Goal: Task Accomplishment & Management: Complete application form

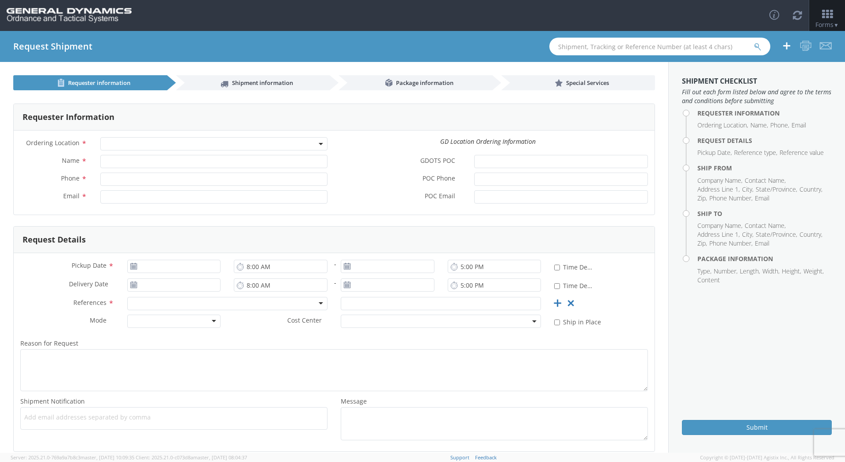
select select
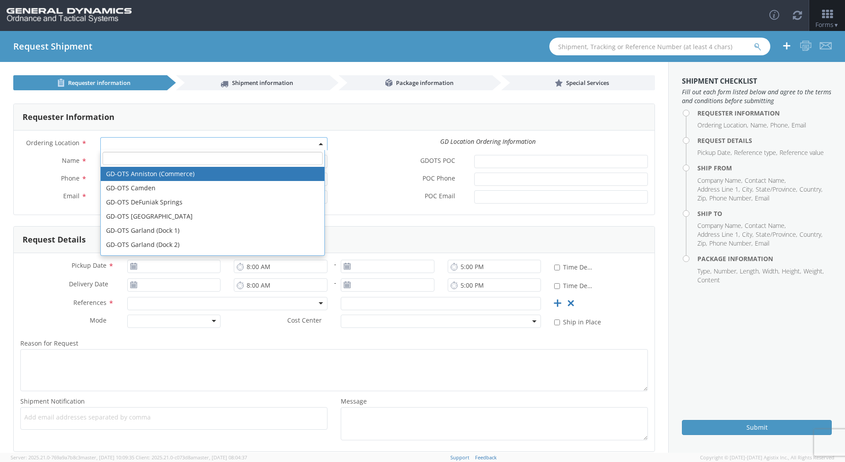
click at [321, 146] on span at bounding box center [322, 143] width 2 height 13
click at [319, 144] on span at bounding box center [213, 143] width 227 height 13
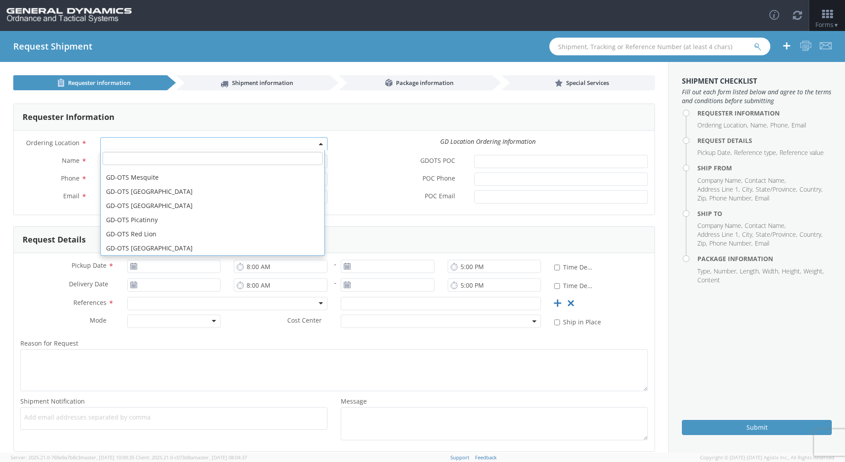
scroll to position [212, 0]
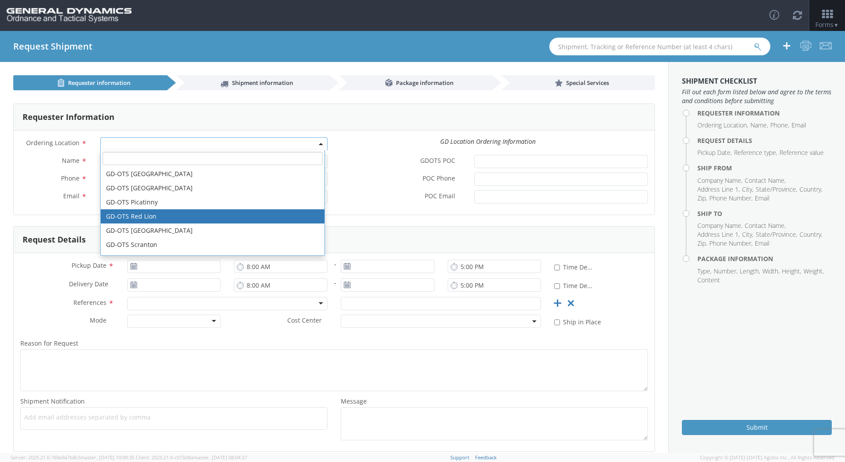
select select "310"
type input "[EMAIL_ADDRESS][DOMAIN_NAME]"
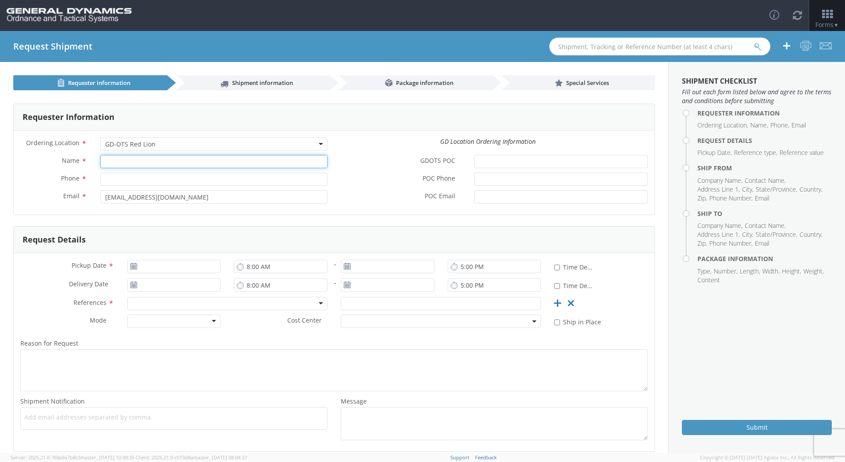
click at [110, 162] on input "Name *" at bounding box center [213, 161] width 227 height 13
click at [115, 160] on input "Name *" at bounding box center [213, 161] width 227 height 13
type input "[PERSON_NAME]"
click at [106, 180] on input "Phone *" at bounding box center [213, 178] width 227 height 13
type input "[PHONE_NUMBER]"
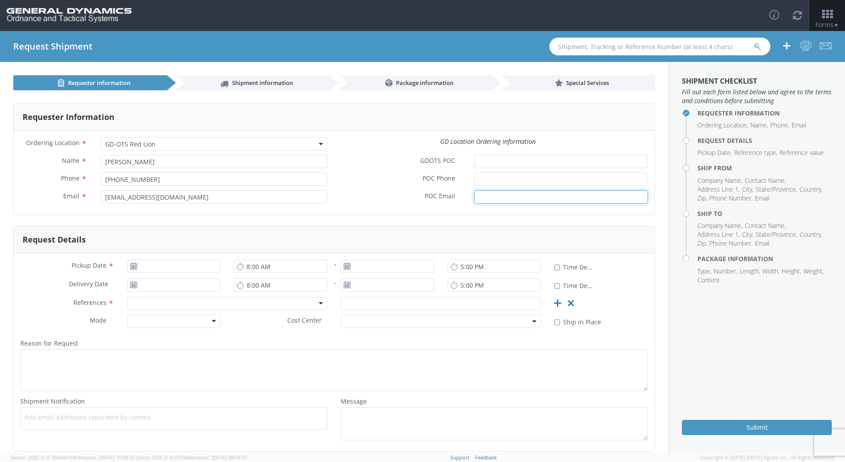
click at [477, 198] on input "POC Email *" at bounding box center [561, 196] width 174 height 13
paste input "[EMAIL_ADDRESS][DOMAIN_NAME]"
type input "[EMAIL_ADDRESS][DOMAIN_NAME]"
click at [132, 265] on use at bounding box center [133, 266] width 6 height 6
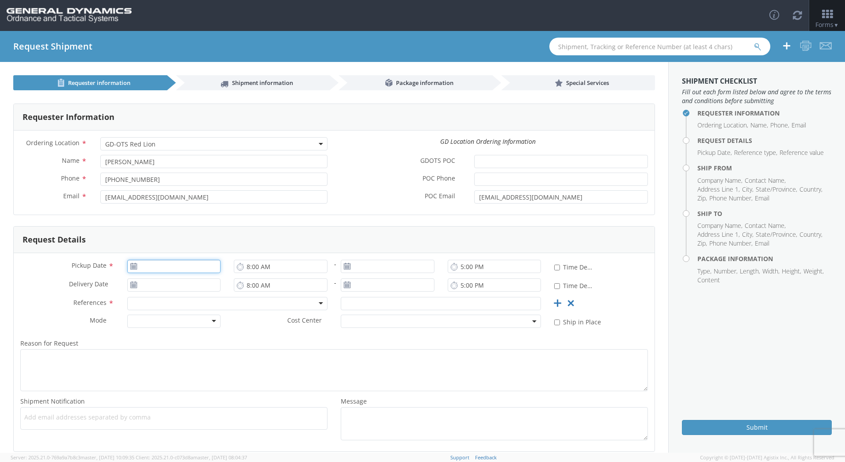
type input "[DATE]"
click at [162, 268] on input "[DATE]" at bounding box center [174, 266] width 94 height 13
click at [170, 331] on td "14" at bounding box center [170, 335] width 15 height 13
type input "[DATE]"
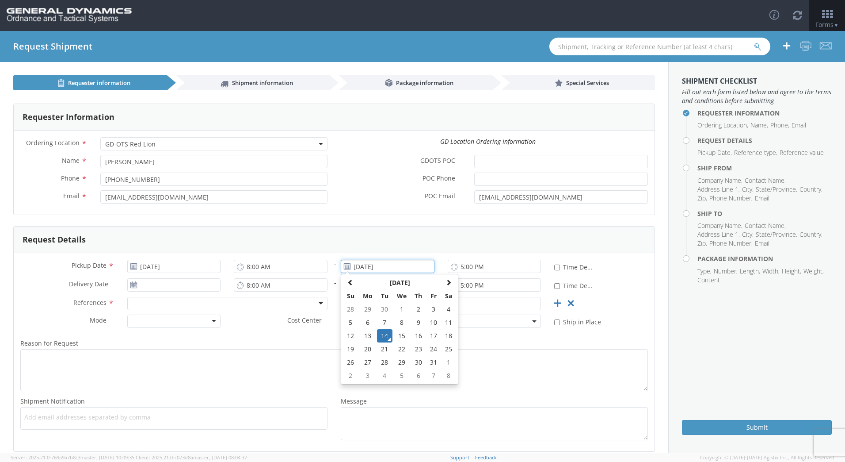
click at [390, 266] on input "[DATE]" at bounding box center [388, 266] width 94 height 13
drag, startPoint x: 381, startPoint y: 333, endPoint x: 386, endPoint y: 321, distance: 12.9
click at [381, 332] on td "14" at bounding box center [384, 335] width 15 height 13
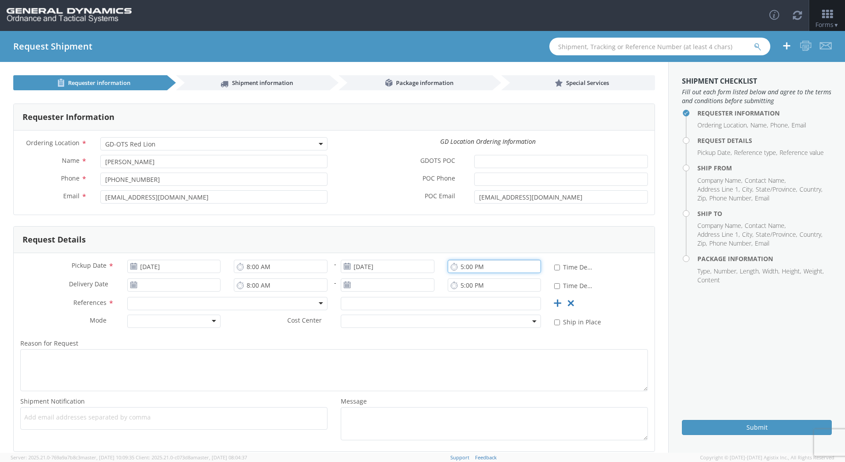
click at [457, 265] on input "5:00 PM" at bounding box center [495, 266] width 94 height 13
type input "4:00 PM"
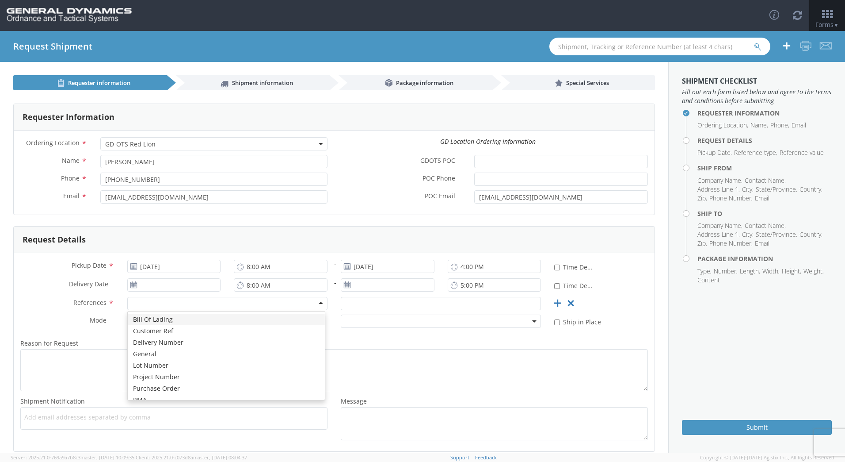
click at [318, 302] on div at bounding box center [227, 303] width 200 height 13
click at [212, 320] on div at bounding box center [174, 320] width 94 height 13
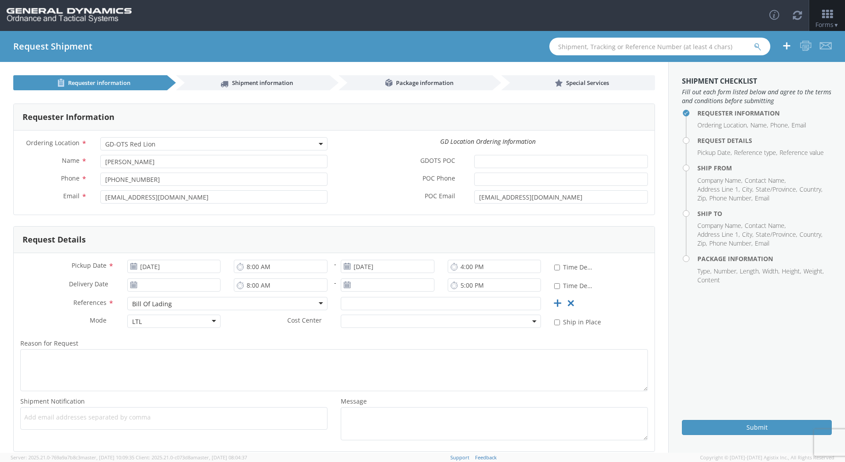
click at [532, 320] on b at bounding box center [534, 321] width 4 height 2
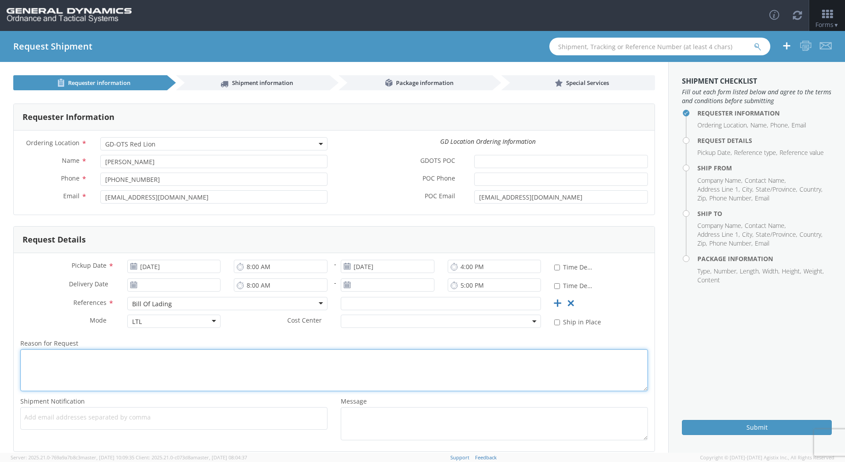
click at [572, 348] on div "Reason for Request *" at bounding box center [334, 363] width 641 height 53
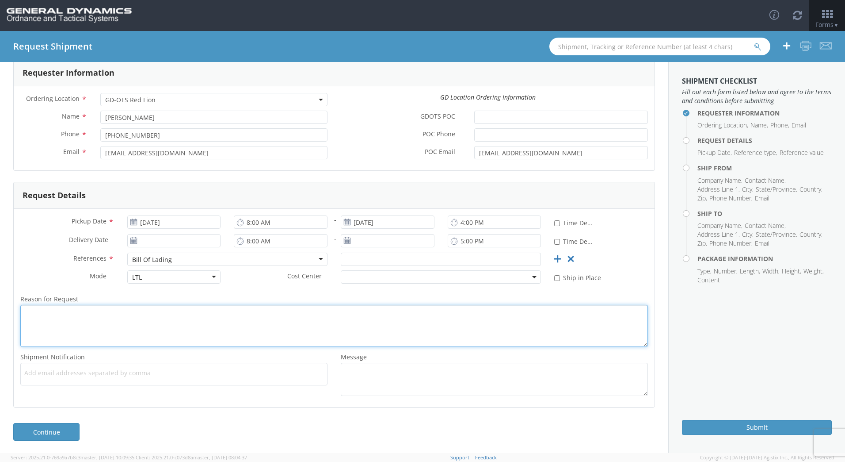
scroll to position [46, 0]
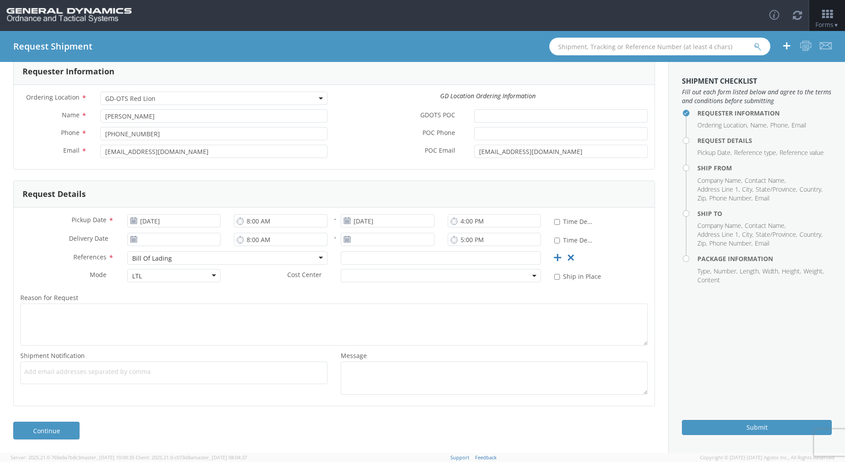
drag, startPoint x: 116, startPoint y: 370, endPoint x: 46, endPoint y: 371, distance: 70.3
click at [46, 371] on span "Add email addresses separated by comma" at bounding box center [173, 371] width 299 height 9
click at [46, 375] on span "Add email addresses separated by comma" at bounding box center [173, 371] width 299 height 9
click at [61, 371] on span "Add email addresses separated by comma" at bounding box center [173, 371] width 299 height 9
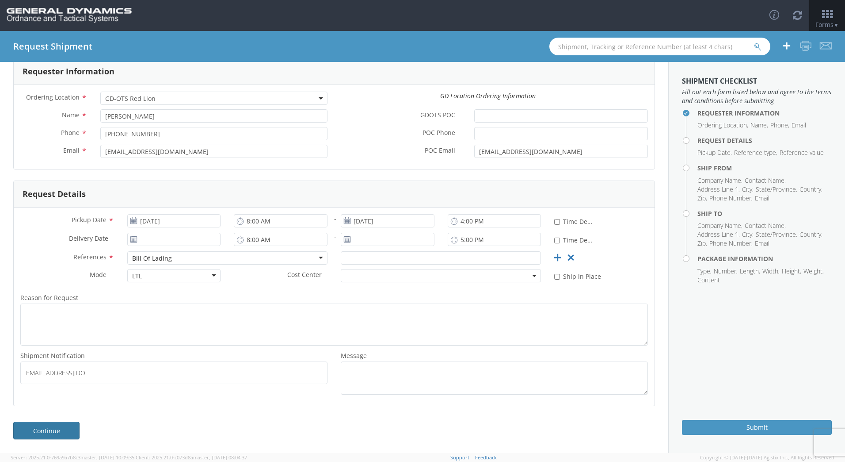
type input "[EMAIL_ADDRESS][DOMAIN_NAME]"
click at [52, 429] on link "Continue" at bounding box center [46, 430] width 66 height 18
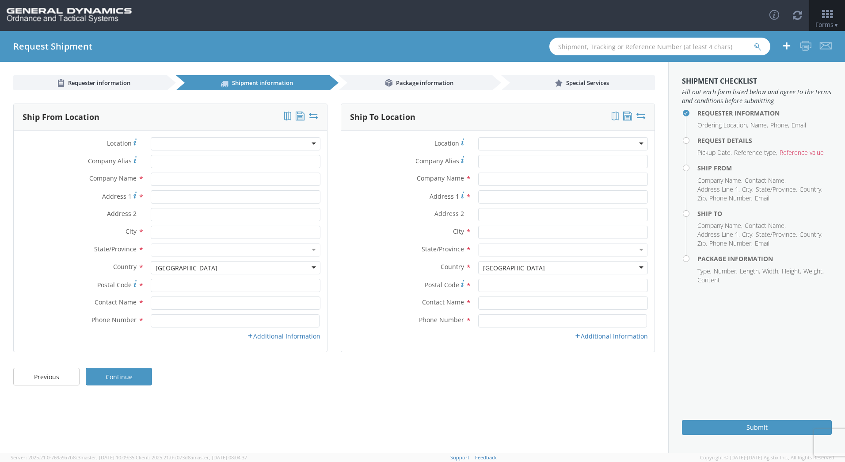
scroll to position [0, 0]
click at [159, 176] on input "text" at bounding box center [236, 178] width 170 height 13
type input "Delta T Systems, Inc."
type input "[STREET_ADDRESS]"
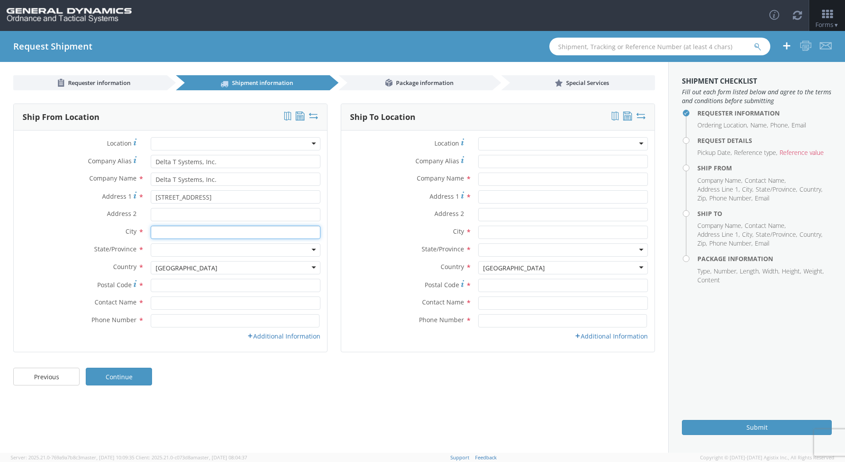
type input "Richfield"
type input "53076"
type input "[PERSON_NAME]"
type input "2626280331"
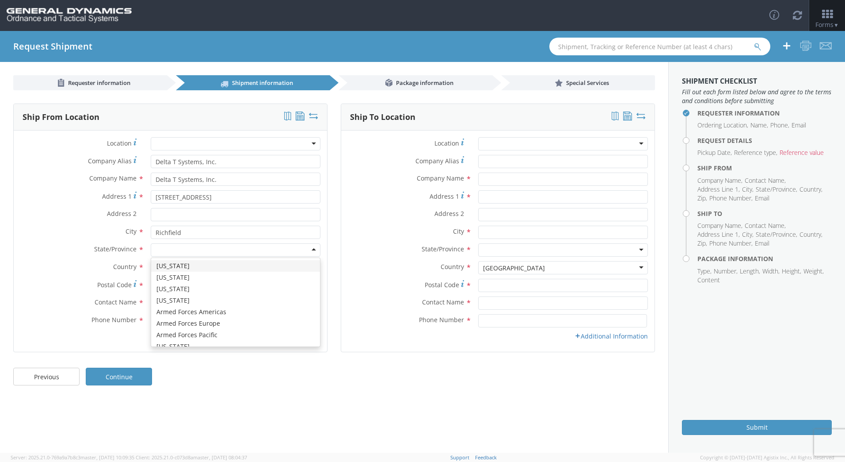
click at [316, 250] on div at bounding box center [236, 249] width 170 height 13
type input "Wi"
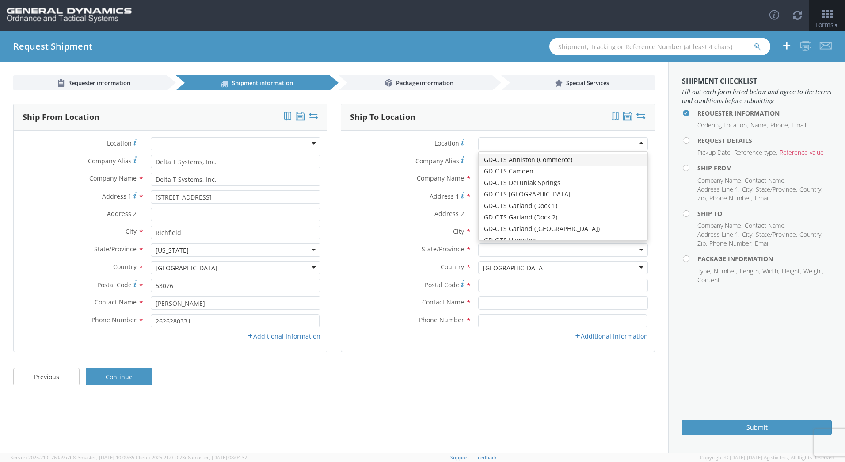
click at [640, 140] on div at bounding box center [563, 143] width 170 height 13
type input "General Dynamics - OTS"
type input "[STREET_ADDRESS]"
type input "Red Lion"
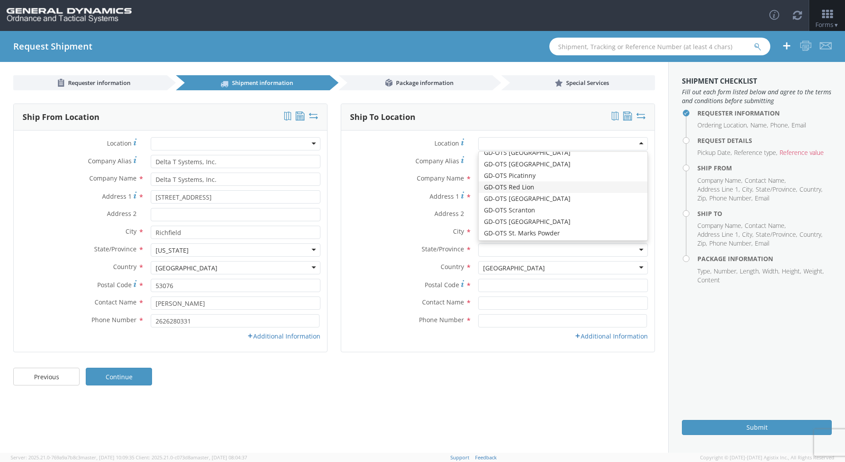
type input "17356"
type input "[PHONE_NUMBER]"
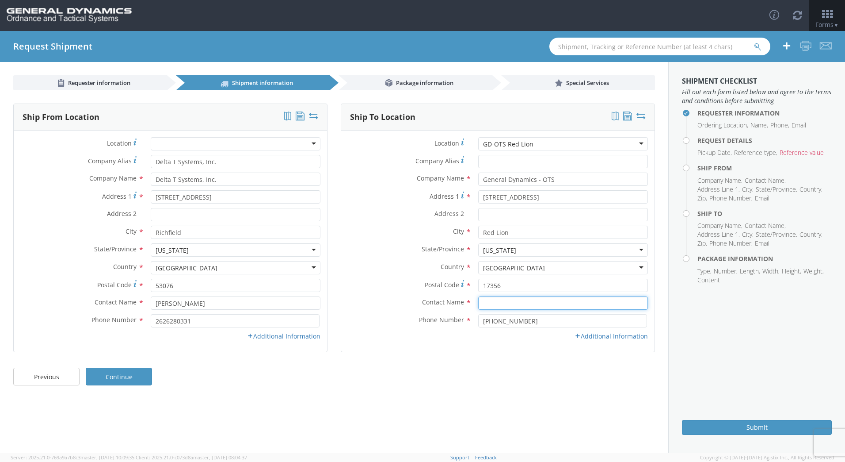
click at [495, 300] on input "text" at bounding box center [563, 302] width 170 height 13
type input "[PERSON_NAME]"
click at [124, 380] on link "Continue" at bounding box center [119, 376] width 66 height 18
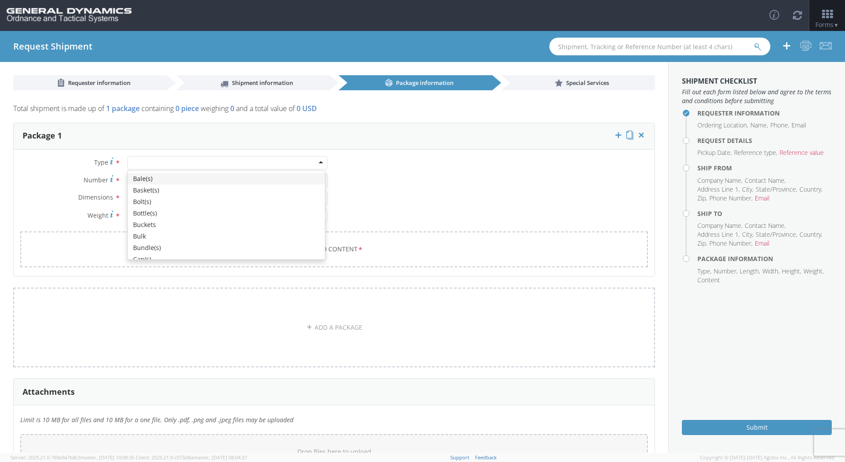
click at [317, 160] on div at bounding box center [227, 162] width 200 height 13
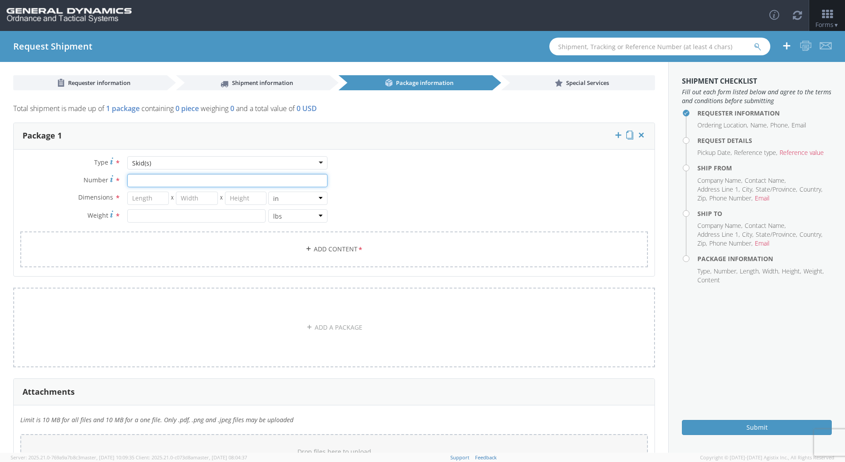
click at [217, 182] on input "Number *" at bounding box center [227, 180] width 200 height 13
type input "1"
click at [153, 197] on input "number" at bounding box center [148, 197] width 42 height 13
type input "44"
type input "28"
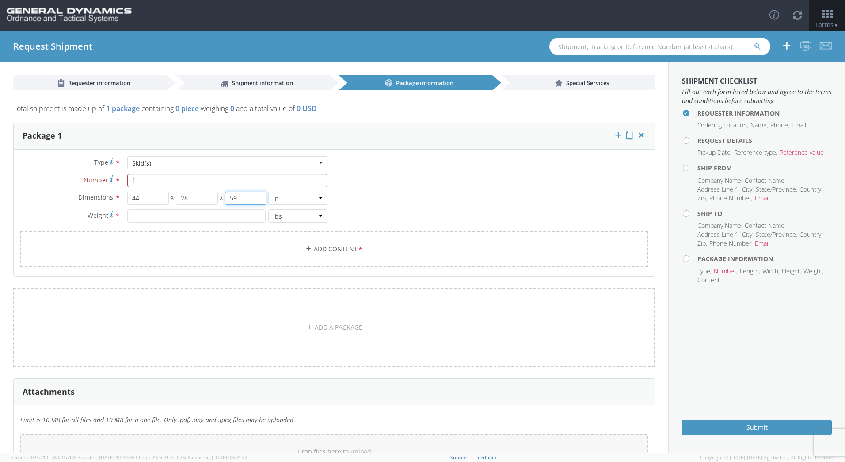
type input "59"
click at [141, 217] on input "number" at bounding box center [196, 215] width 138 height 13
type input "396"
click at [315, 247] on link "Add Content *" at bounding box center [334, 249] width 628 height 36
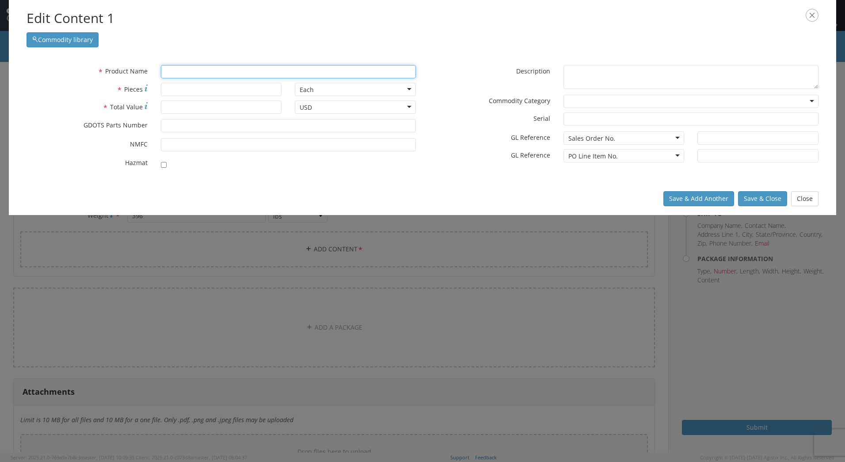
click at [197, 73] on input "text" at bounding box center [288, 71] width 255 height 13
drag, startPoint x: 165, startPoint y: 69, endPoint x: 214, endPoint y: 61, distance: 49.3
click at [165, 69] on input "Variable Speed Chiller" at bounding box center [288, 71] width 255 height 13
click at [207, 88] on div "unable to find any results that match the current query" at bounding box center [288, 88] width 254 height 13
click at [188, 81] on div "unable to find any results that match the current query" at bounding box center [288, 86] width 255 height 17
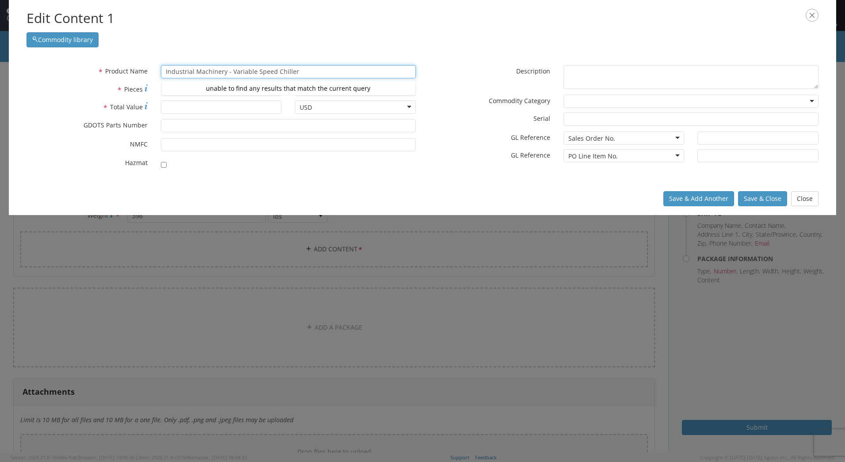
click at [183, 86] on div "unable to find any results that match the current query" at bounding box center [288, 88] width 254 height 13
type input "Industrial Machinery - Variable Speed Chiller"
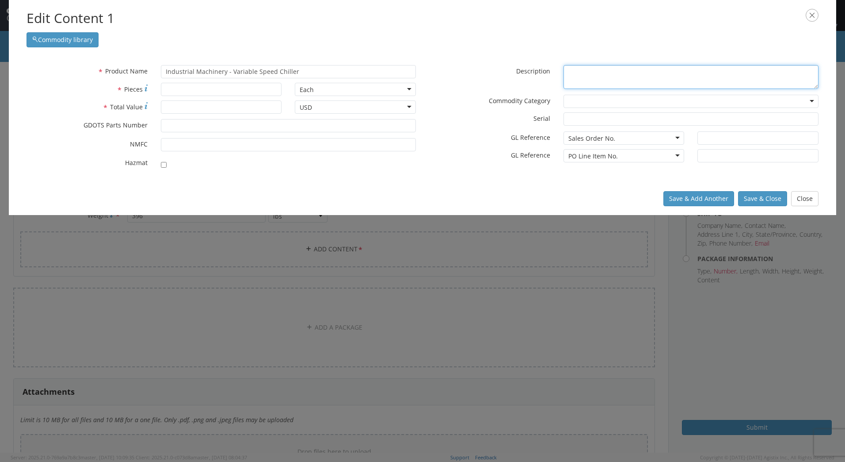
click at [593, 76] on textarea "* Description" at bounding box center [691, 77] width 255 height 24
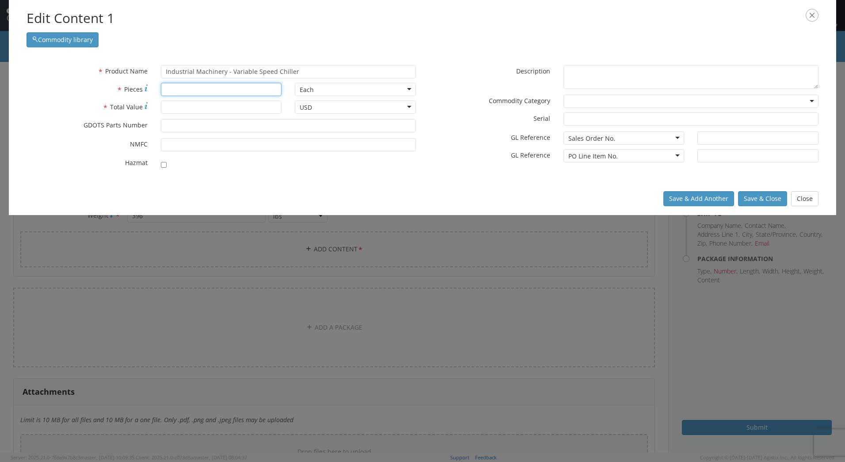
click at [187, 88] on input "* Pieces" at bounding box center [221, 89] width 121 height 13
type input "1"
click at [176, 108] on input "* Total Value" at bounding box center [221, 106] width 121 height 13
type input "12920.00"
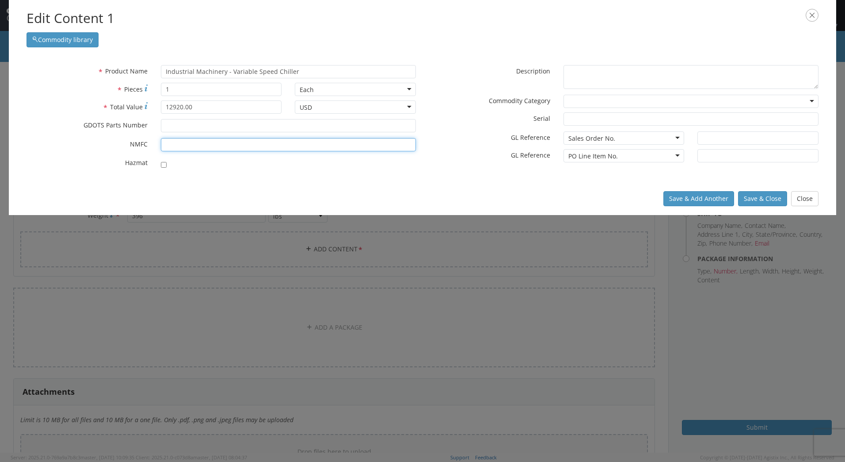
drag, startPoint x: 210, startPoint y: 144, endPoint x: 199, endPoint y: 141, distance: 11.2
click at [209, 144] on input "* NMFC" at bounding box center [288, 144] width 255 height 13
type input "133300 - 08"
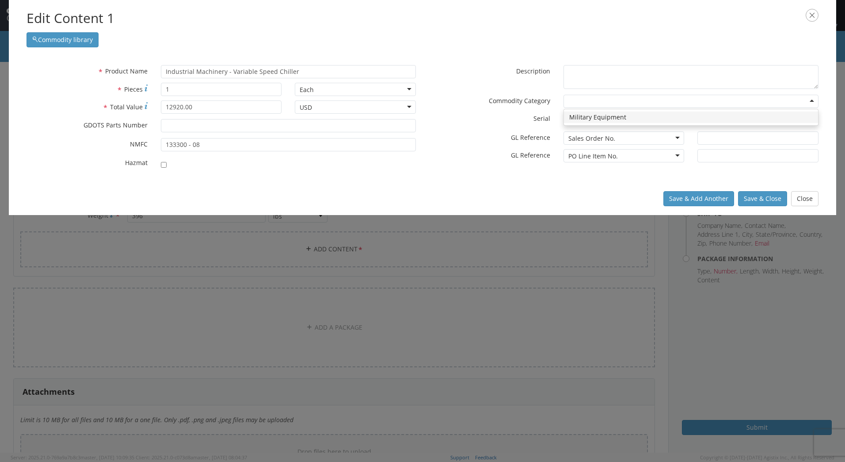
click at [812, 100] on div at bounding box center [691, 101] width 255 height 13
click at [570, 97] on div at bounding box center [691, 101] width 255 height 13
click at [602, 72] on textarea "* Description" at bounding box center [691, 77] width 255 height 24
click at [679, 157] on div "PO Line Item No." at bounding box center [624, 155] width 121 height 13
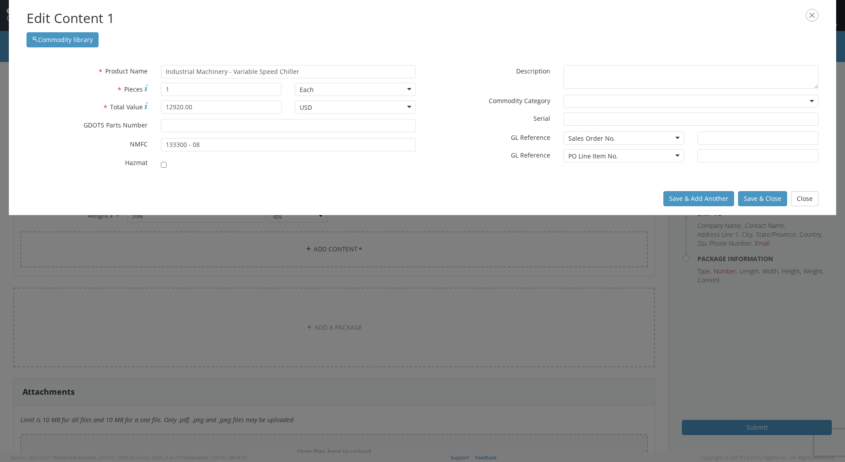
click at [485, 170] on div "* Product Name Industrial Machinery - Variable Speed Chiller unable to find any…" at bounding box center [423, 119] width 806 height 108
click at [678, 155] on div "PO Line Item No." at bounding box center [624, 155] width 121 height 13
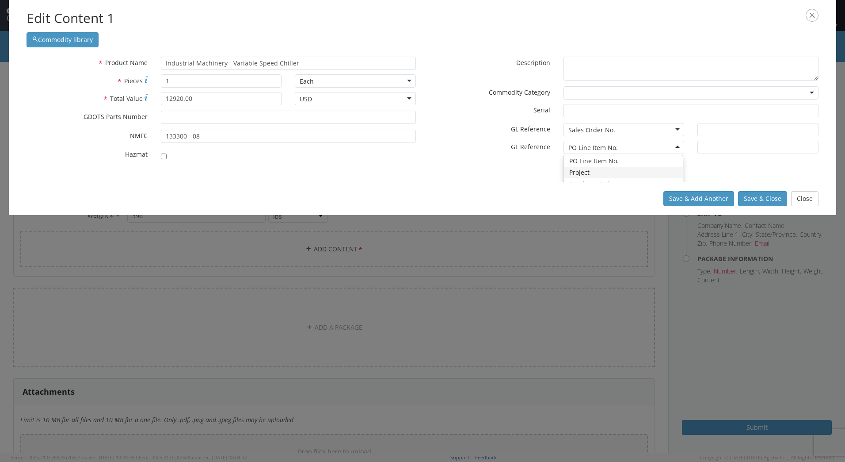
scroll to position [0, 0]
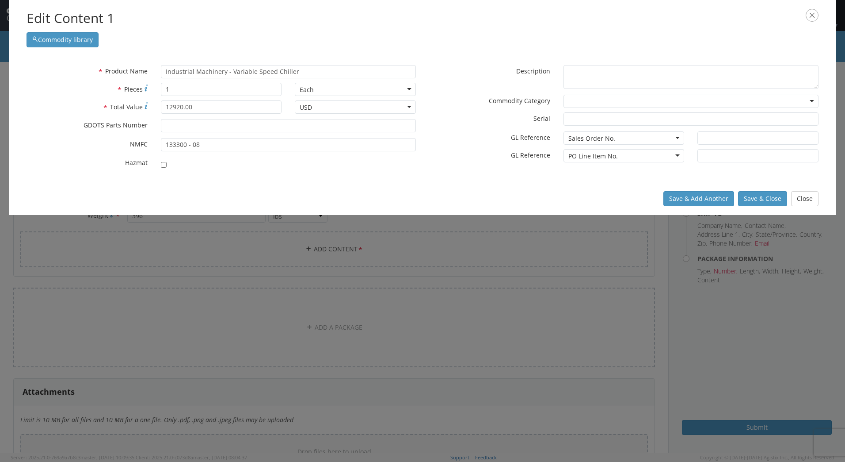
click at [492, 149] on label "* GL Reference" at bounding box center [490, 154] width 134 height 11
click at [767, 199] on button "Save & Close" at bounding box center [762, 198] width 49 height 15
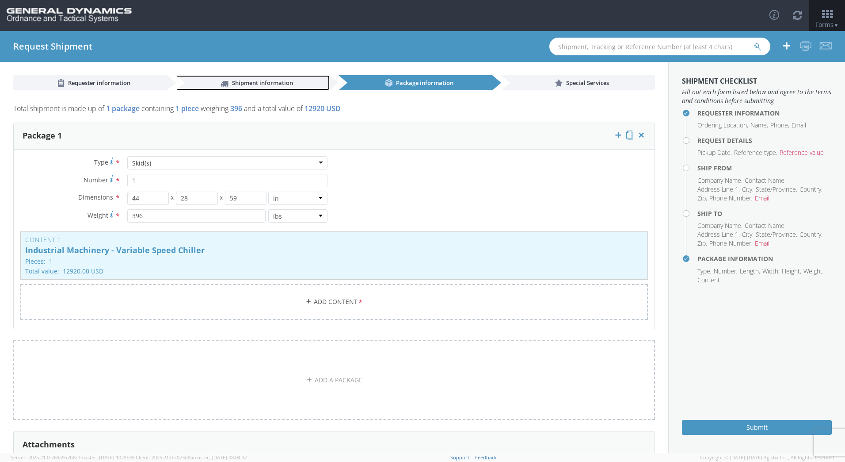
click at [238, 83] on span "Shipment information" at bounding box center [262, 83] width 61 height 8
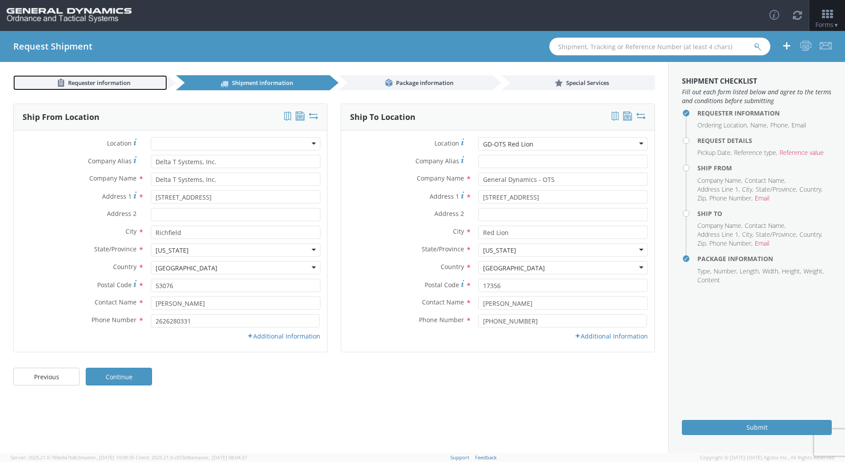
click at [116, 84] on span "Requester information" at bounding box center [99, 83] width 62 height 8
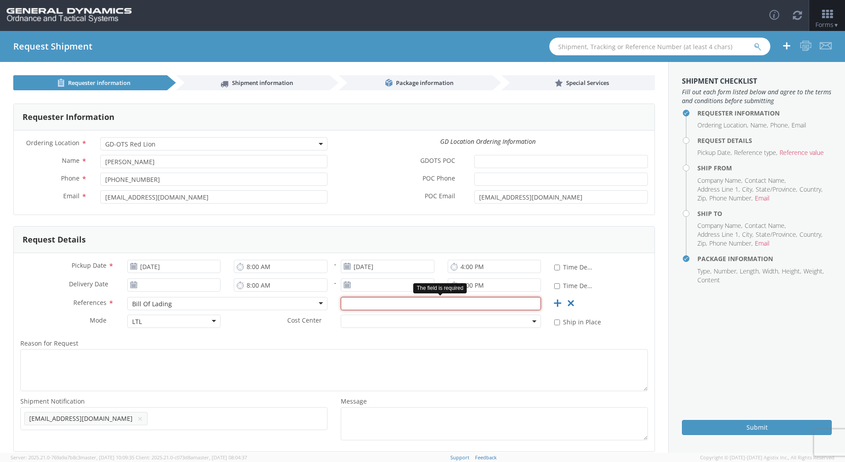
click at [363, 304] on input "text" at bounding box center [441, 303] width 200 height 13
click at [376, 324] on span at bounding box center [441, 320] width 200 height 13
click at [362, 304] on input "text" at bounding box center [441, 303] width 200 height 13
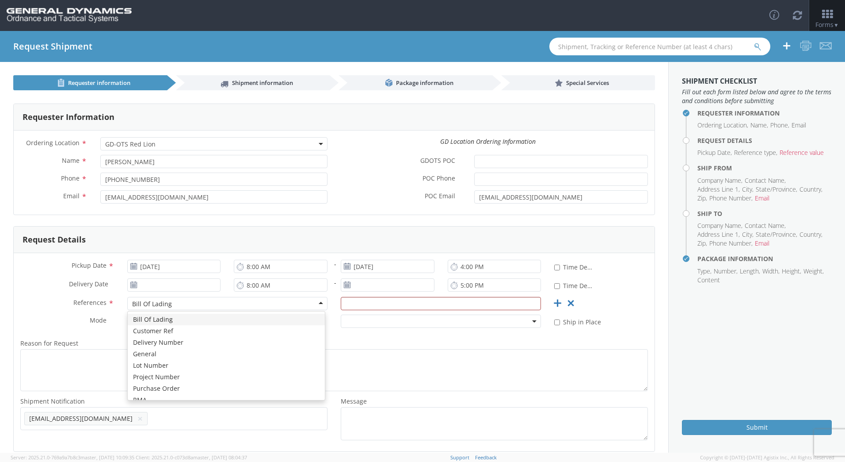
click at [316, 304] on div "Bill Of Lading" at bounding box center [227, 303] width 200 height 13
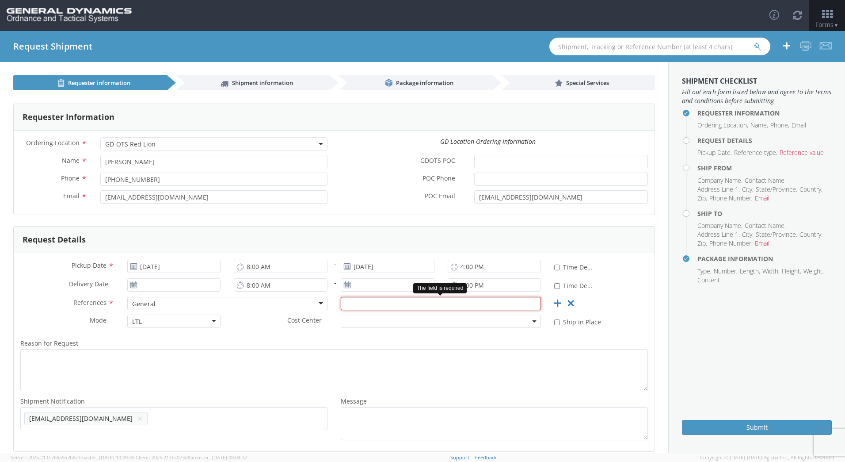
click at [401, 305] on input "text" at bounding box center [441, 303] width 200 height 13
click at [565, 300] on icon at bounding box center [570, 303] width 11 height 11
click at [554, 300] on icon at bounding box center [557, 303] width 11 height 11
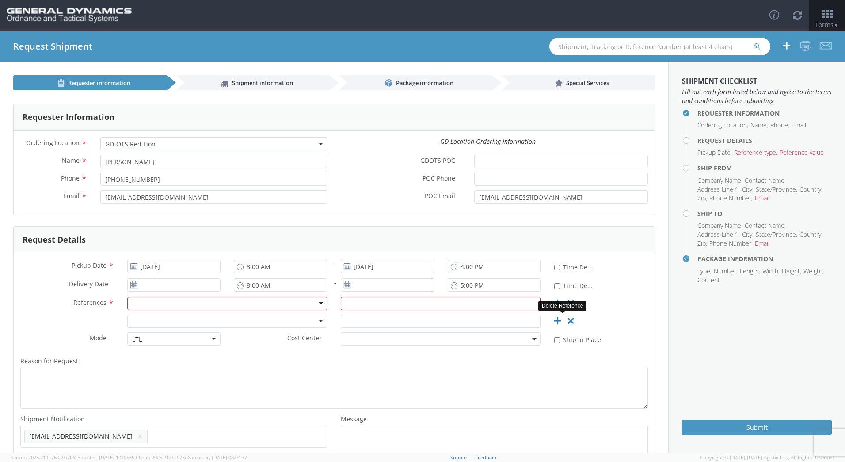
click at [565, 321] on icon at bounding box center [570, 320] width 11 height 11
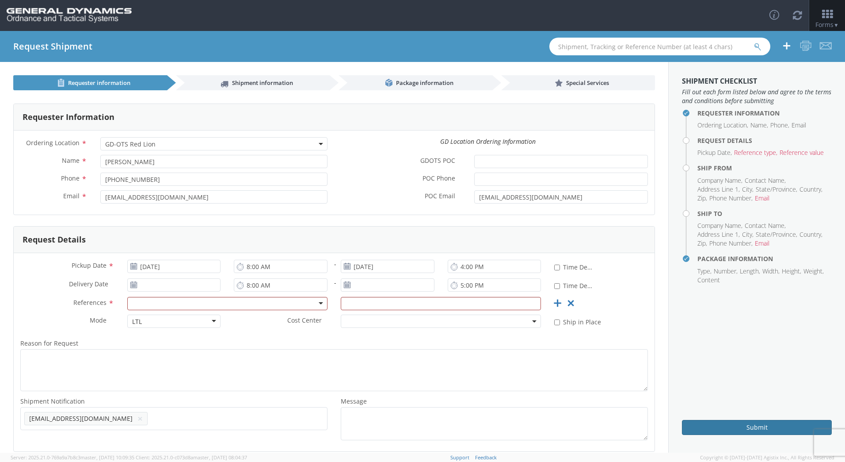
click at [737, 428] on button "Submit" at bounding box center [757, 427] width 150 height 15
